Goal: Task Accomplishment & Management: Use online tool/utility

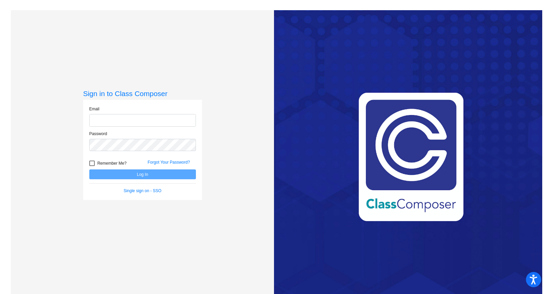
type input "[EMAIL_ADDRESS][DOMAIN_NAME]"
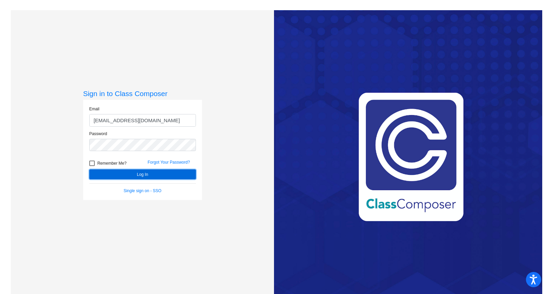
click at [151, 172] on button "Log In" at bounding box center [142, 174] width 107 height 10
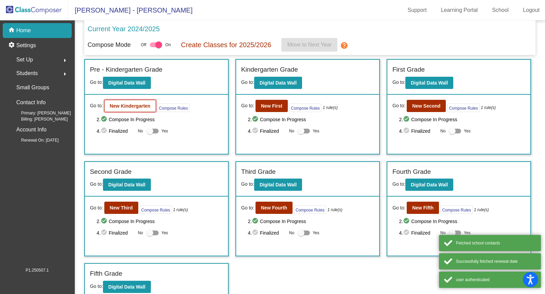
click at [141, 104] on b "New Kindergarten" at bounding box center [130, 105] width 41 height 5
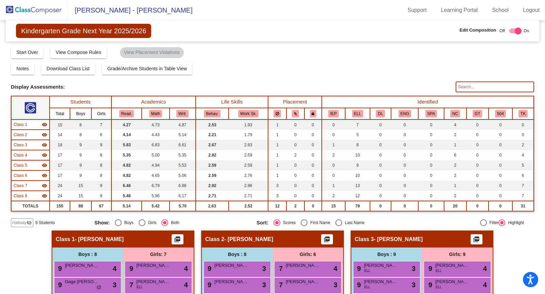
click at [24, 222] on span "Hallway" at bounding box center [19, 223] width 14 height 6
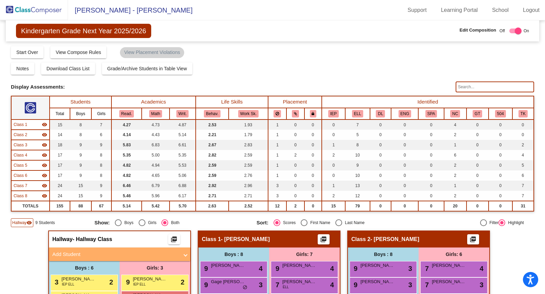
click at [493, 86] on input "text" at bounding box center [494, 87] width 78 height 11
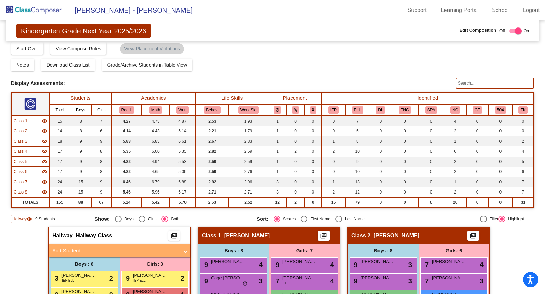
scroll to position [3, 0]
click at [477, 85] on input "text" at bounding box center [494, 83] width 78 height 11
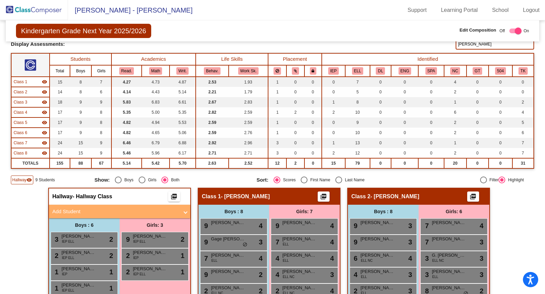
scroll to position [0, 0]
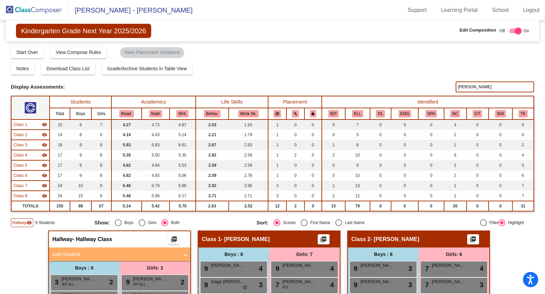
drag, startPoint x: 470, startPoint y: 88, endPoint x: 446, endPoint y: 86, distance: 24.9
click at [446, 86] on div "Display Scores for Years: [DATE] - [DATE] [DATE] - [DATE] Display Assessments: …" at bounding box center [272, 87] width 523 height 11
type input "[PERSON_NAME]"
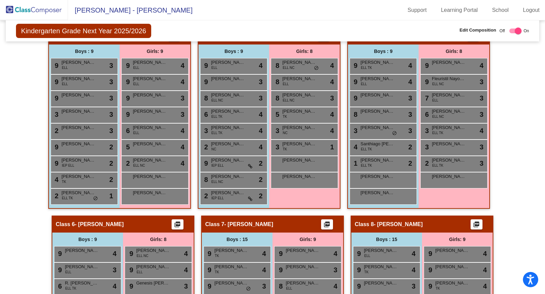
scroll to position [374, 0]
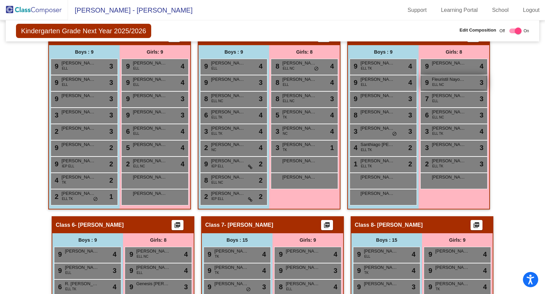
click at [443, 82] on div "9 Fleuristil Nayoo-Shinaida ELL NC lock do_not_disturb_alt 3" at bounding box center [453, 82] width 65 height 14
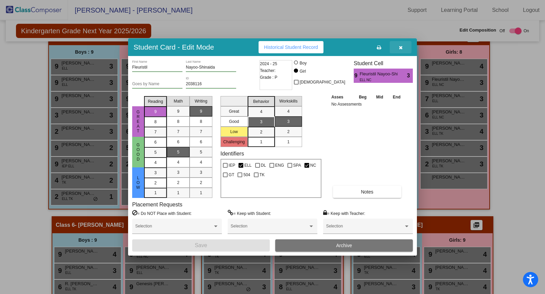
click at [402, 47] on icon "button" at bounding box center [401, 47] width 4 height 5
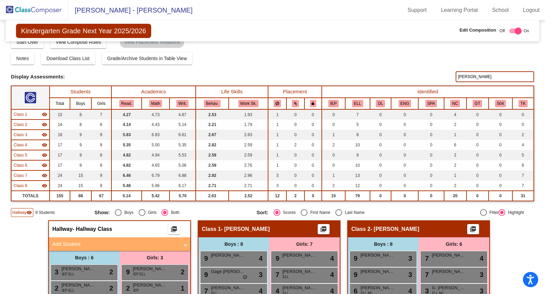
scroll to position [0, 0]
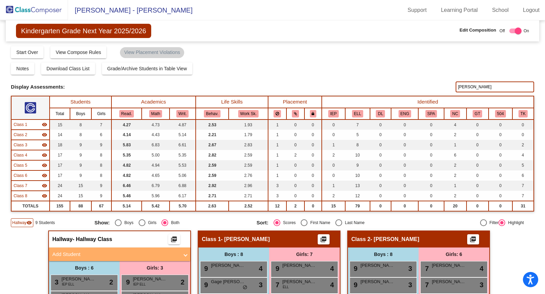
click at [33, 16] on img at bounding box center [34, 10] width 68 height 20
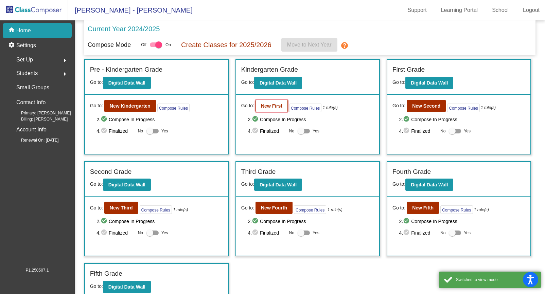
click at [271, 107] on b "New First" at bounding box center [271, 105] width 21 height 5
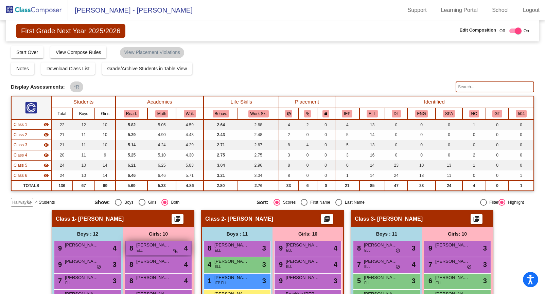
click at [142, 252] on div "8 [PERSON_NAME] Say ELL lock do_not_disturb_alt 4" at bounding box center [158, 248] width 65 height 14
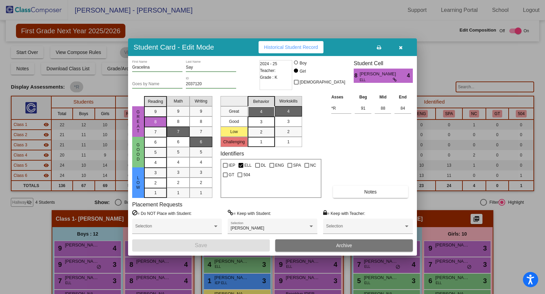
click at [400, 46] on icon "button" at bounding box center [401, 47] width 4 height 5
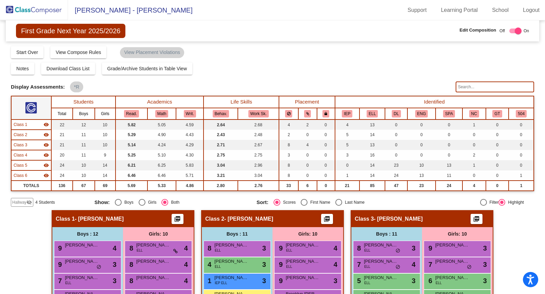
click at [43, 10] on img at bounding box center [34, 10] width 68 height 20
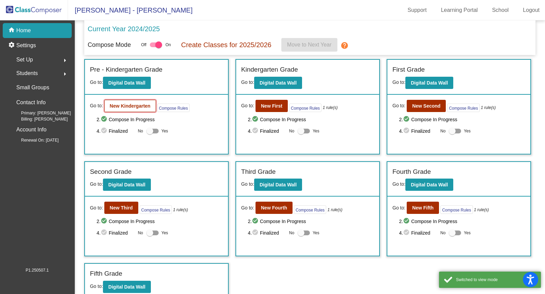
click at [128, 107] on b "New Kindergarten" at bounding box center [130, 105] width 41 height 5
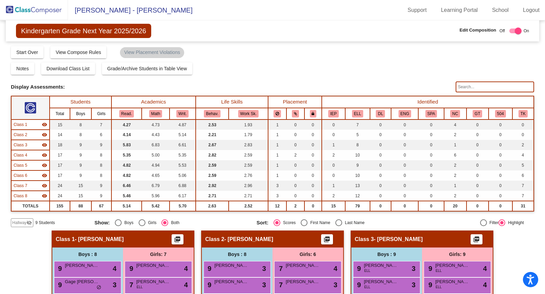
click at [48, 12] on img at bounding box center [34, 10] width 68 height 20
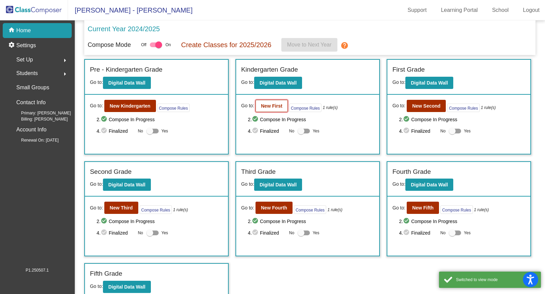
click at [271, 105] on b "New First" at bounding box center [271, 105] width 21 height 5
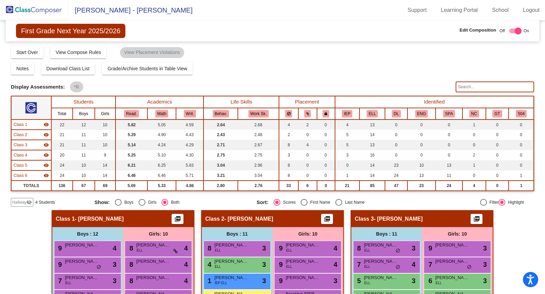
click at [70, 32] on span "First Grade Next Year 2025/2026" at bounding box center [70, 31] width 109 height 14
click at [50, 12] on img at bounding box center [34, 10] width 68 height 20
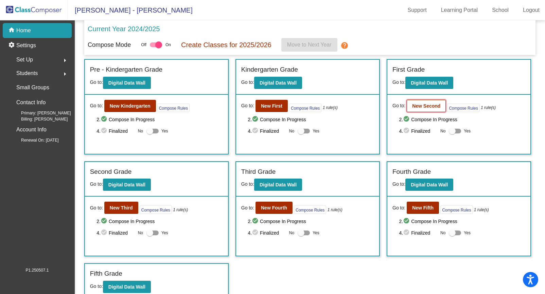
click at [433, 108] on b "New Second" at bounding box center [426, 105] width 28 height 5
